Goal: Download file/media

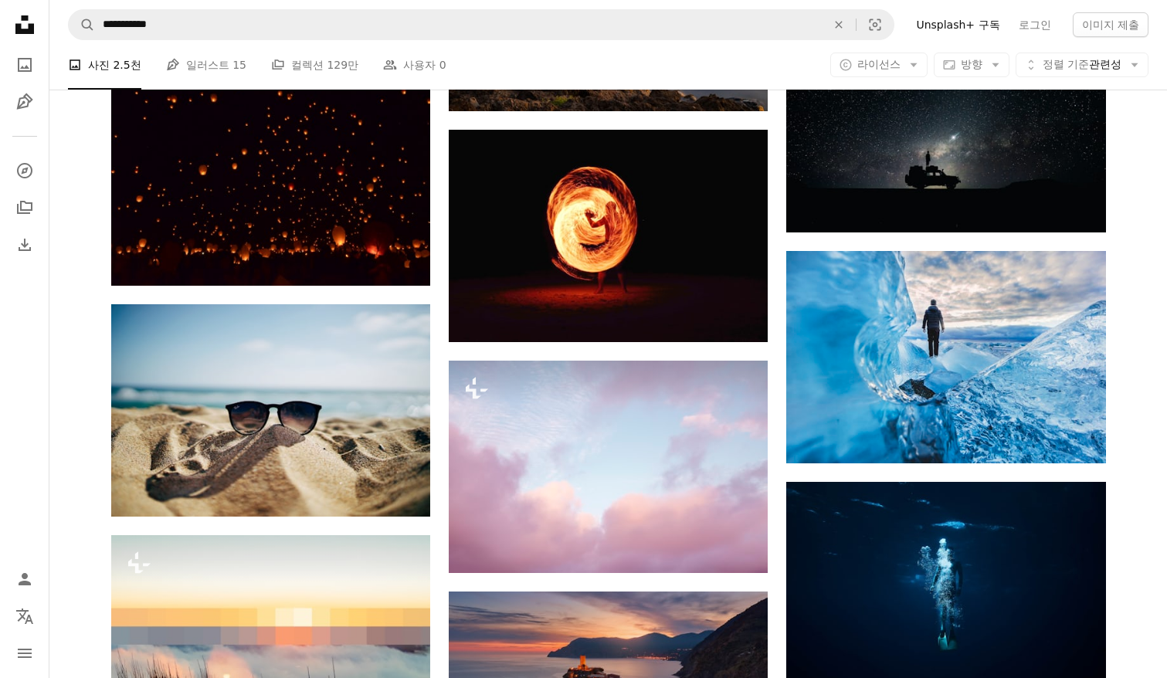
scroll to position [11739, 0]
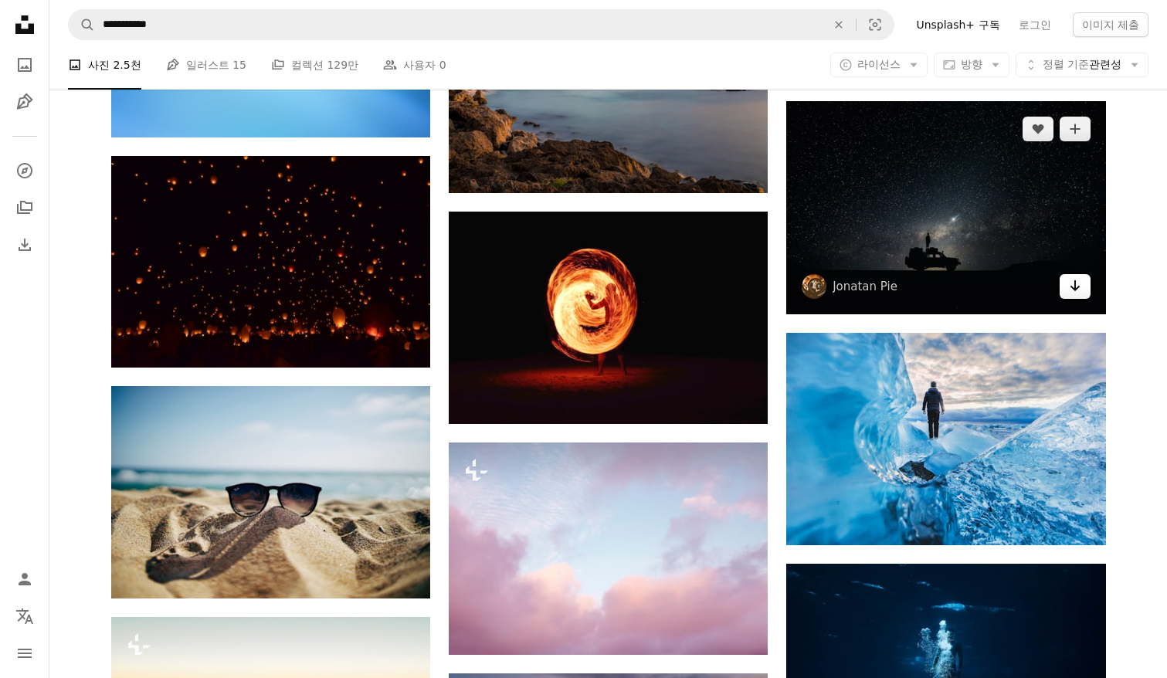
click at [1071, 290] on icon "Arrow pointing down" at bounding box center [1075, 285] width 12 height 19
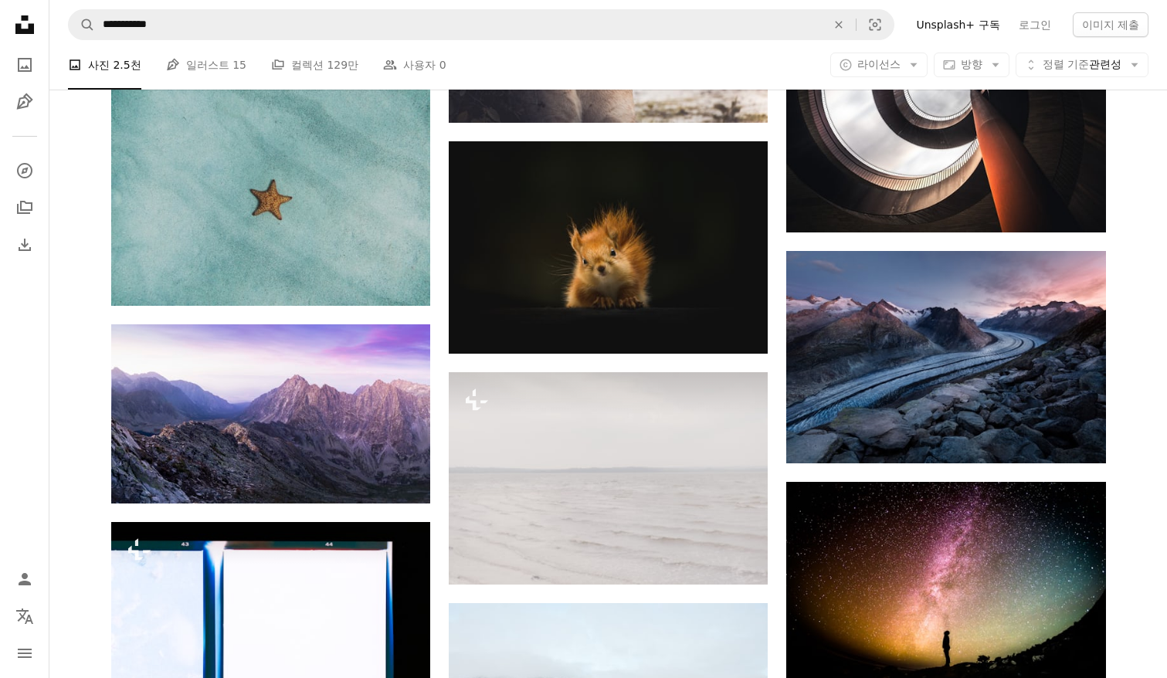
scroll to position [14982, 0]
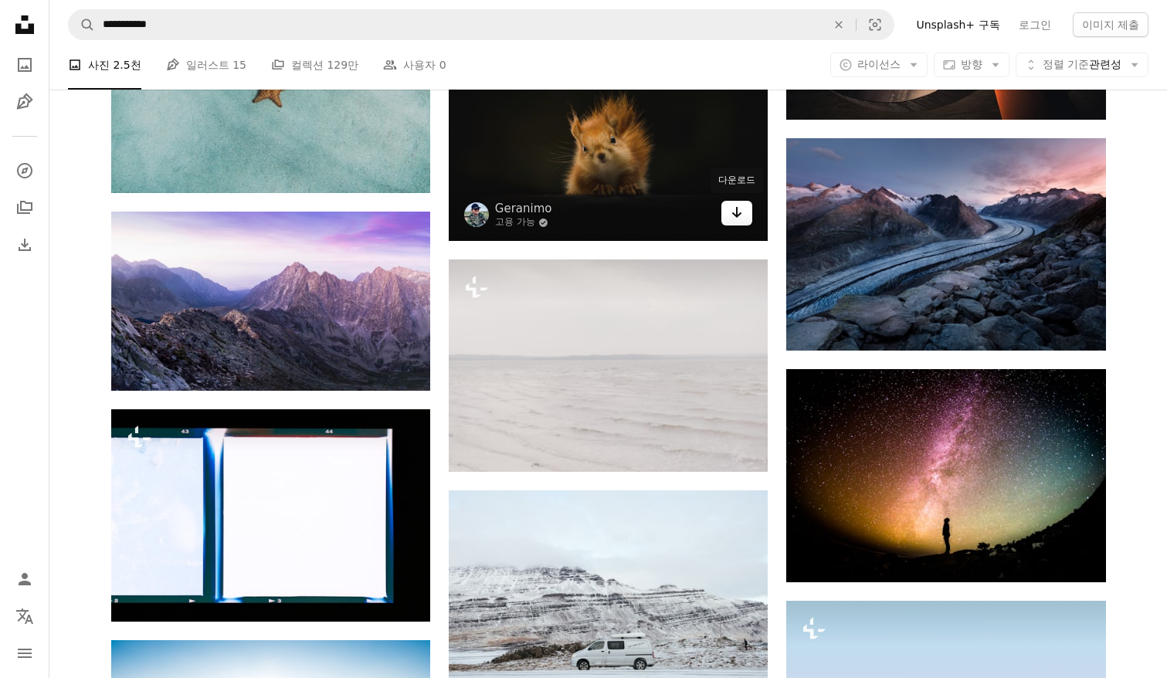
click at [727, 214] on link "Arrow pointing down" at bounding box center [736, 213] width 31 height 25
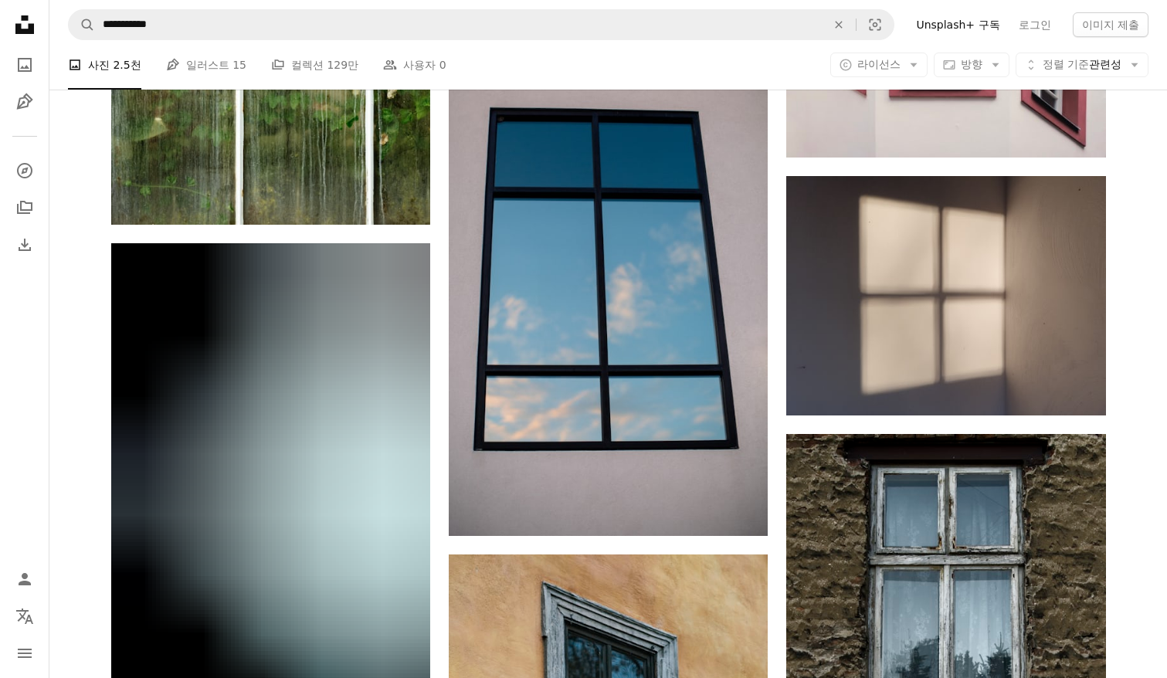
scroll to position [33054, 0]
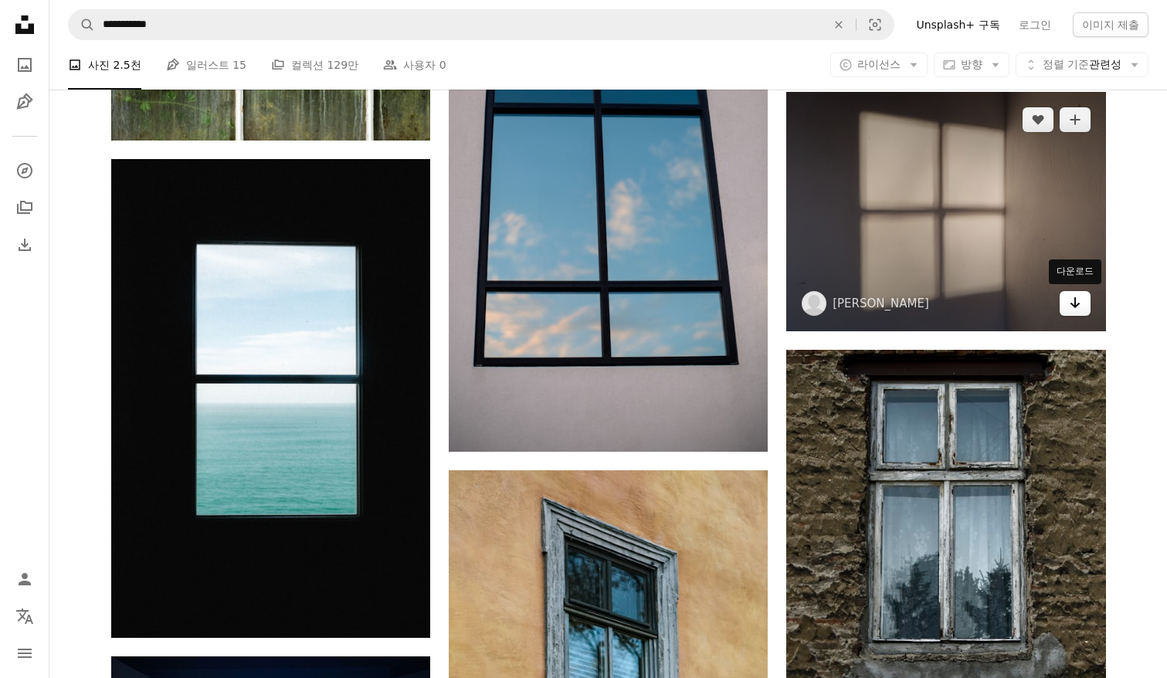
click at [1072, 314] on link "Arrow pointing down" at bounding box center [1075, 303] width 31 height 25
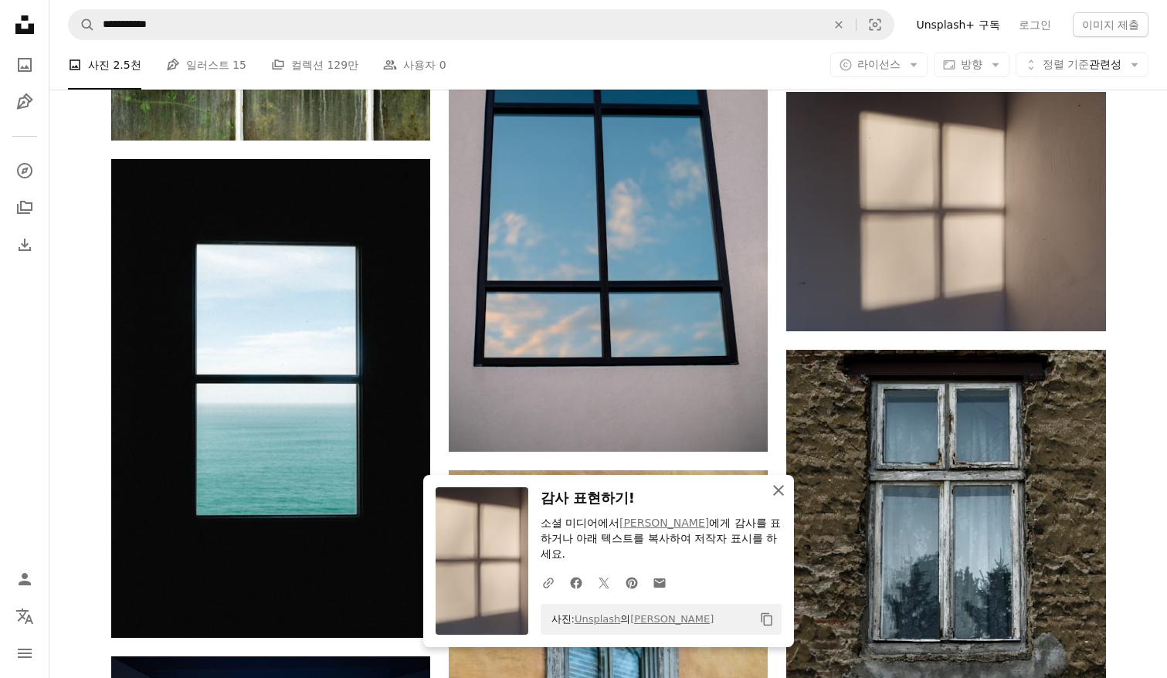
click at [777, 487] on icon "An X shape" at bounding box center [778, 490] width 19 height 19
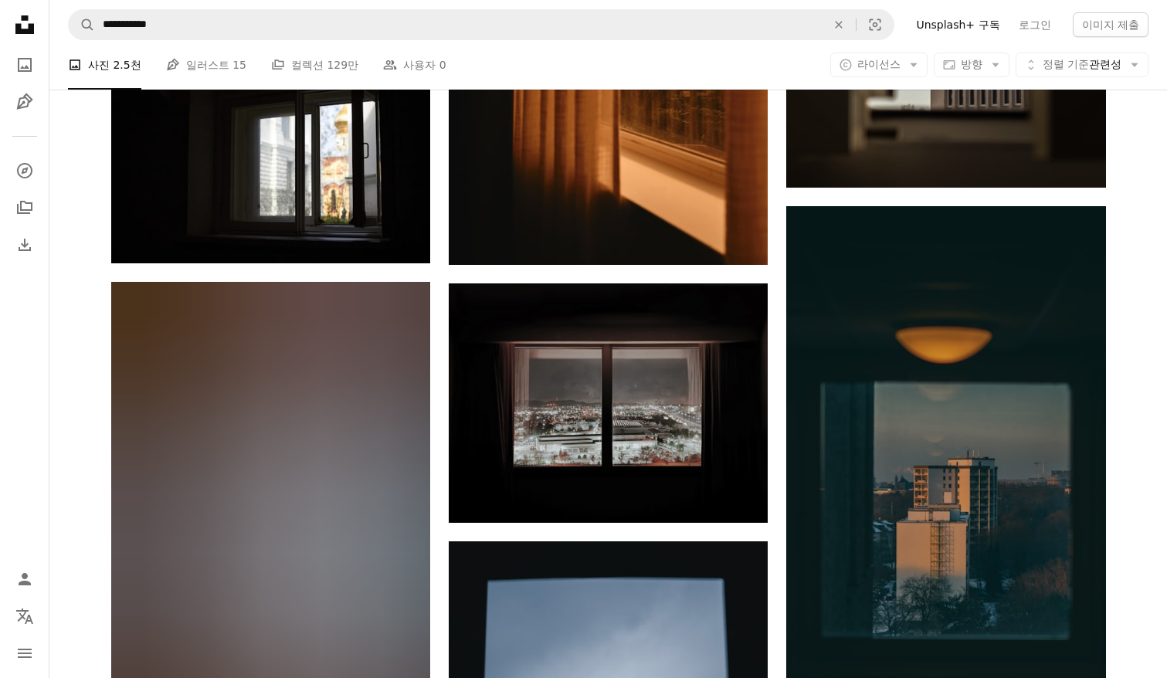
scroll to position [41626, 0]
